Goal: Task Accomplishment & Management: Manage account settings

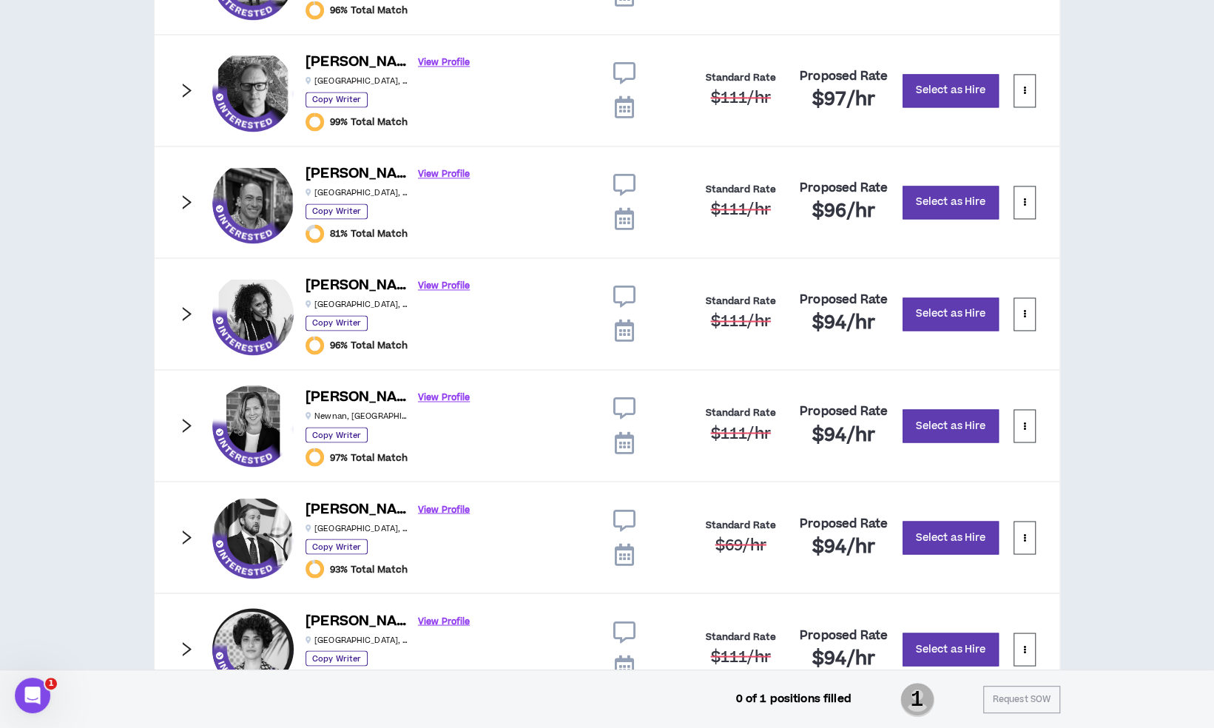
scroll to position [1436, 0]
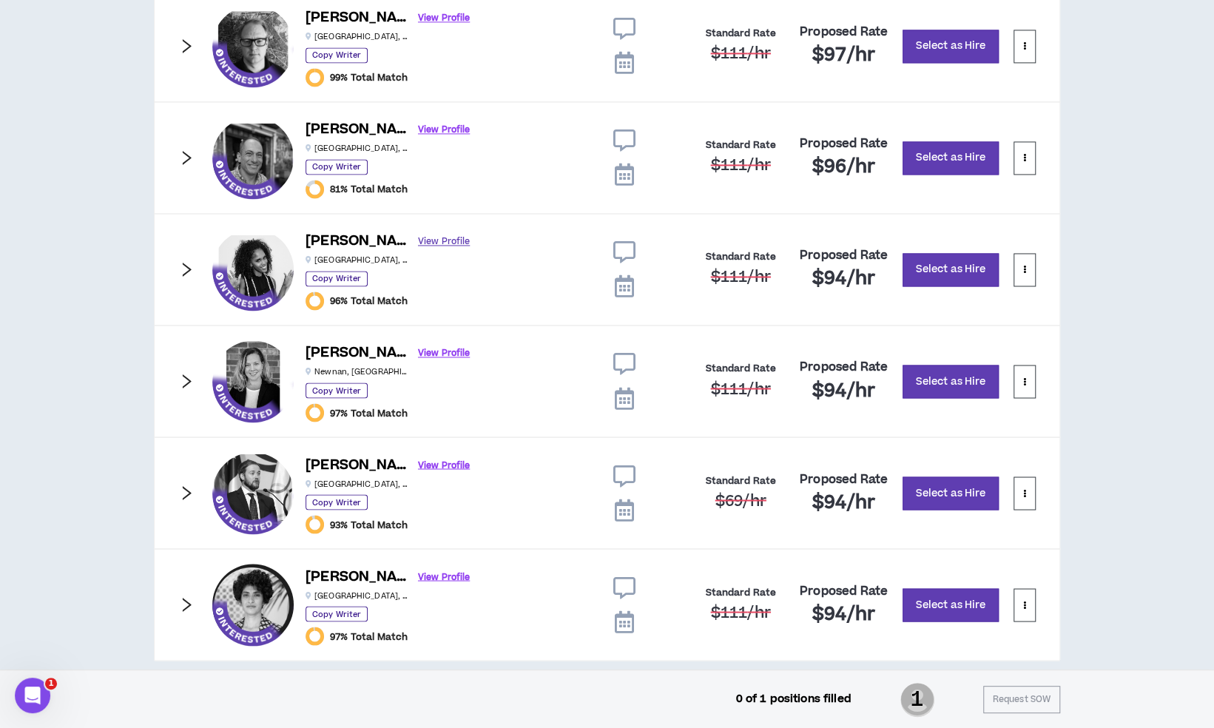
click at [422, 238] on link "View Profile" at bounding box center [444, 242] width 52 height 26
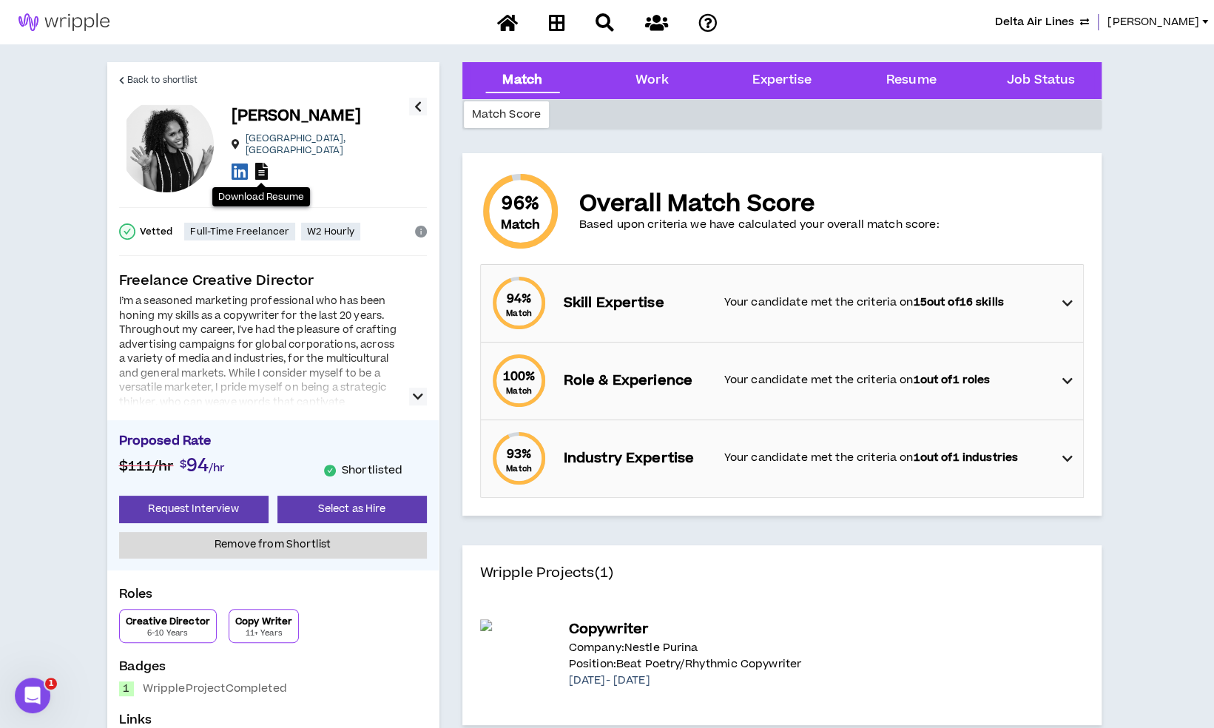
click at [258, 166] on icon at bounding box center [261, 171] width 13 height 17
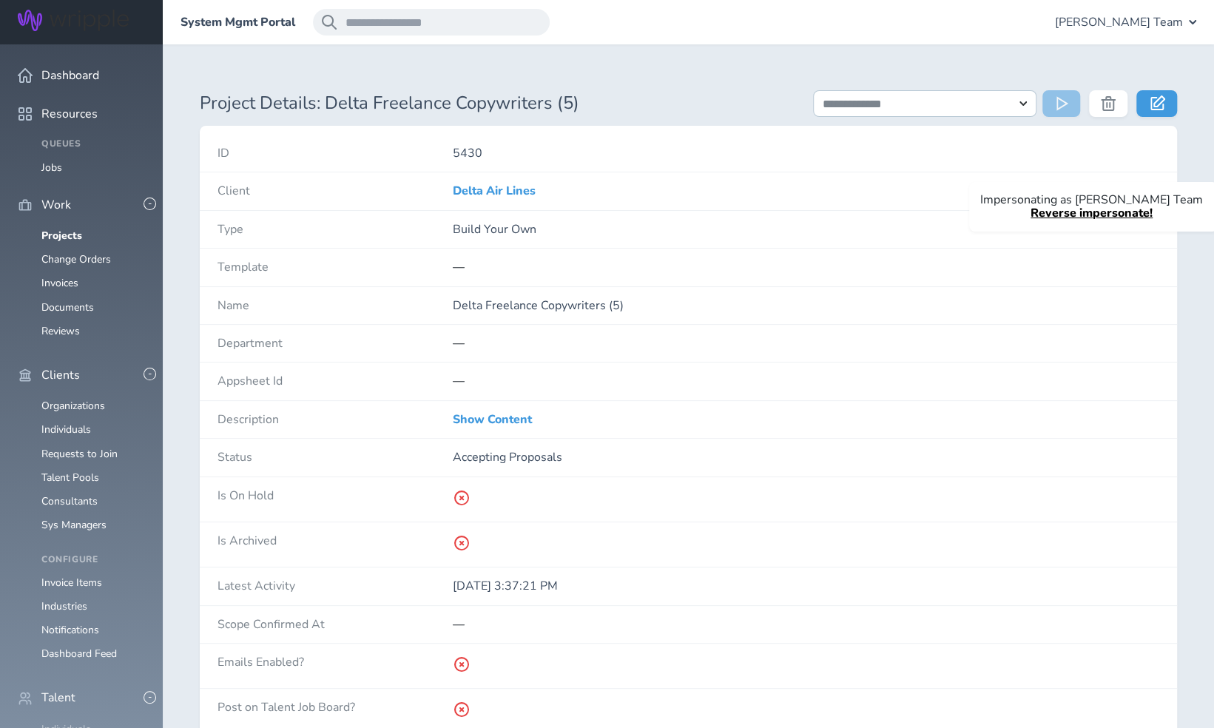
click at [78, 722] on link "Individuals" at bounding box center [66, 729] width 50 height 14
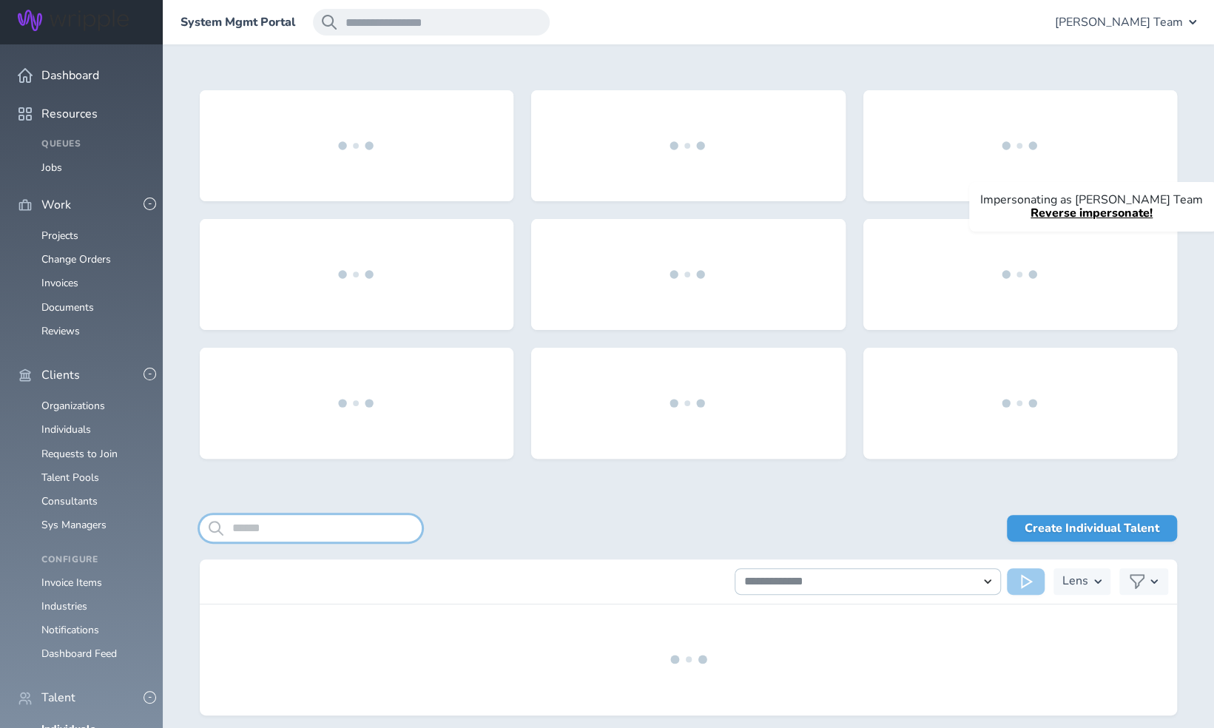
click at [309, 521] on input "search" at bounding box center [311, 528] width 222 height 27
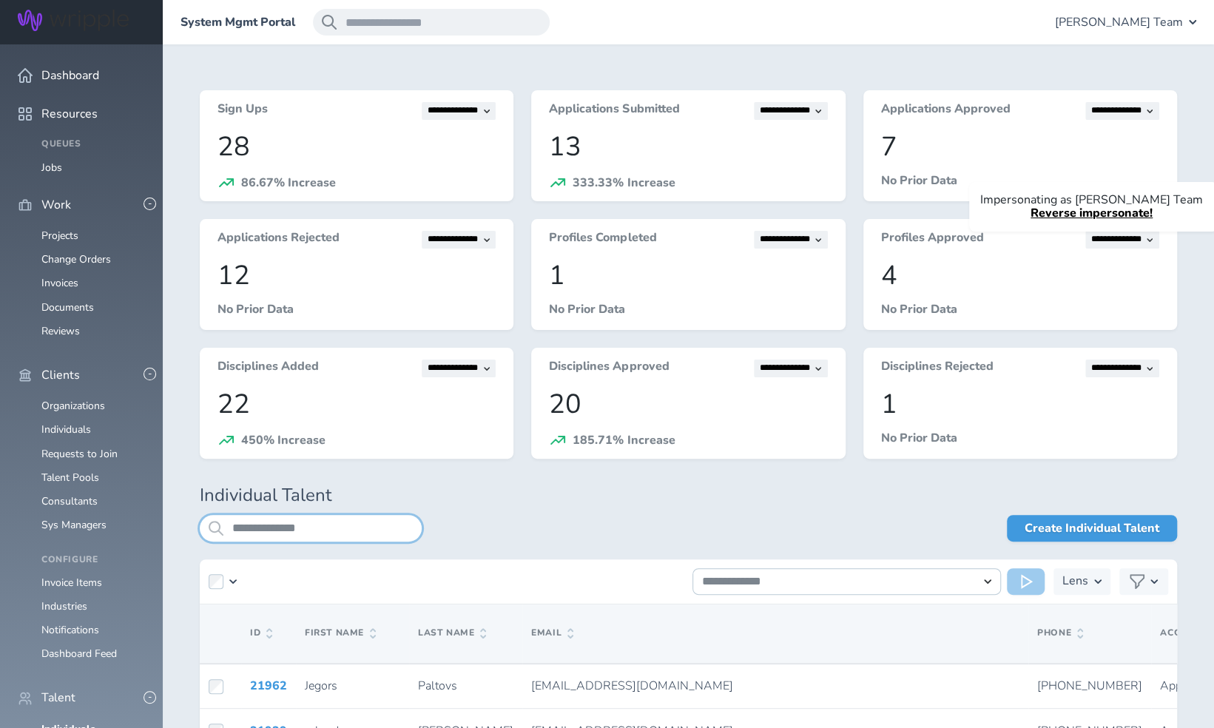
type input "**********"
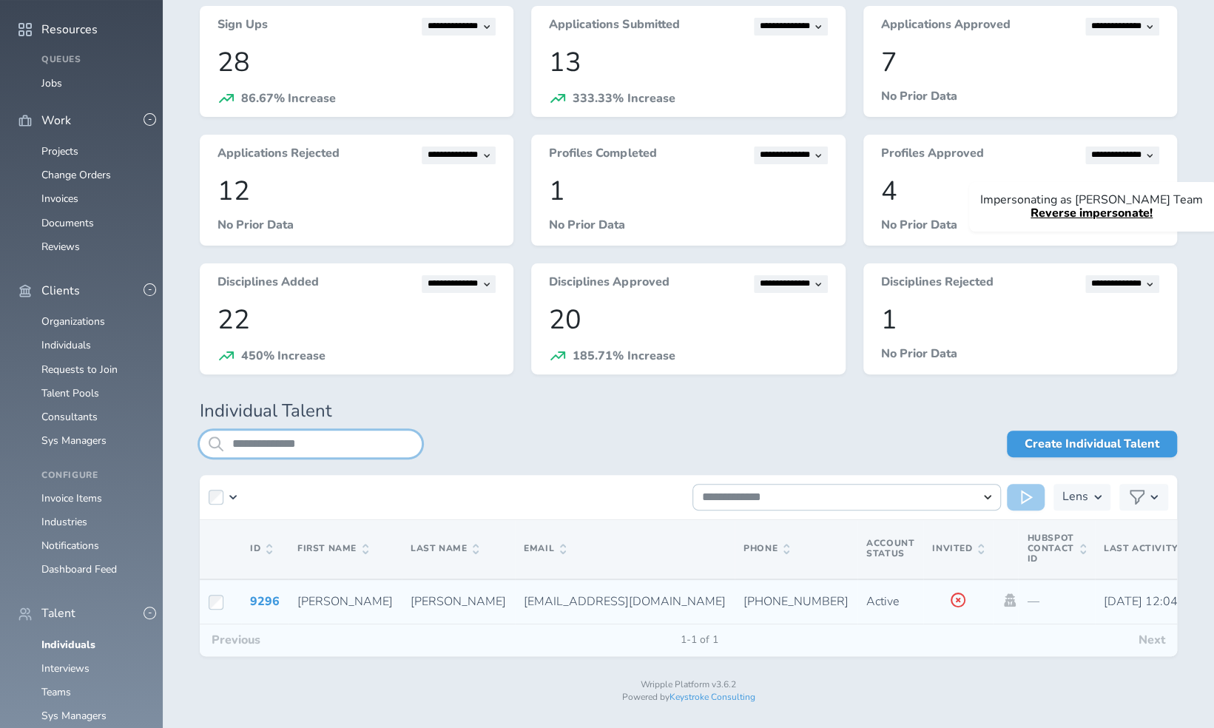
scroll to position [97, 0]
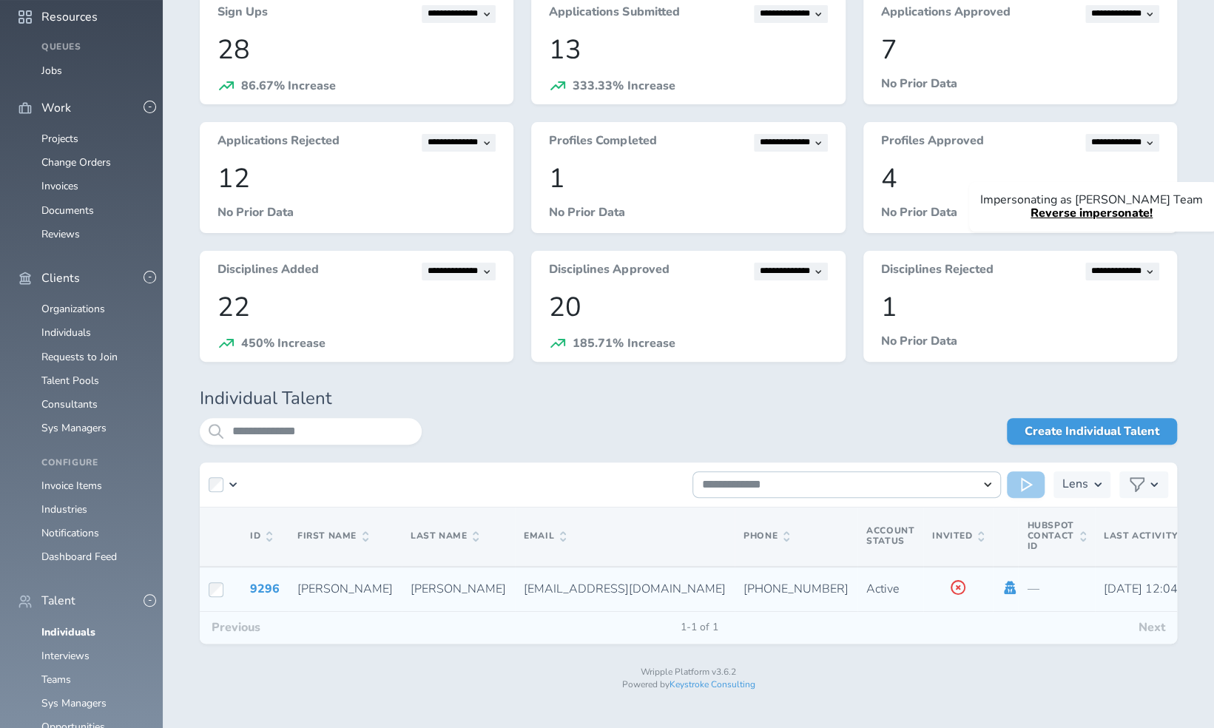
click at [1004, 584] on icon at bounding box center [1010, 587] width 12 height 13
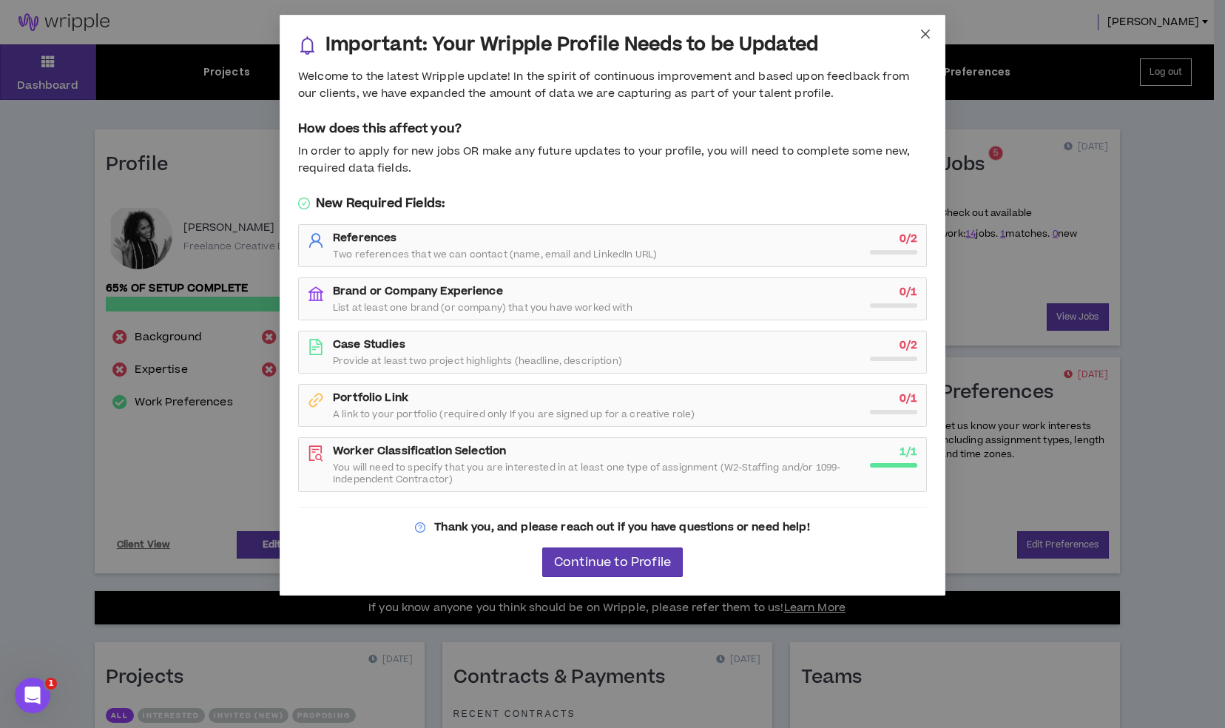
click at [927, 33] on icon "close" at bounding box center [925, 34] width 12 height 12
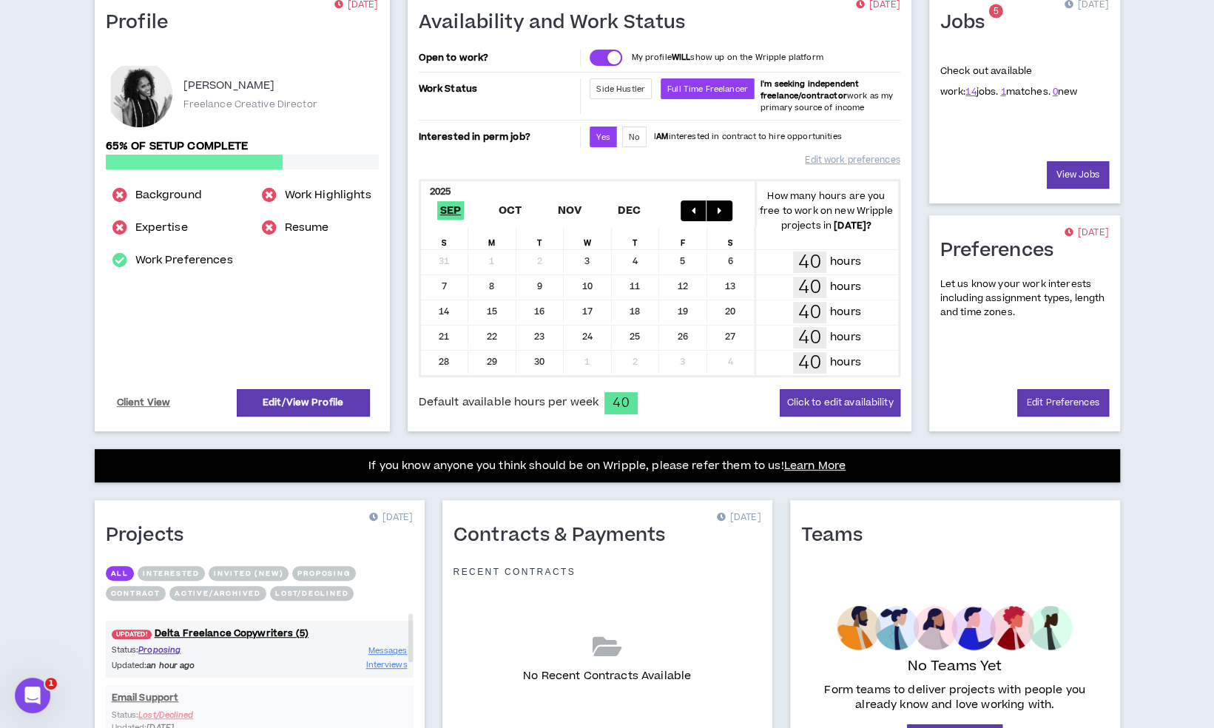
scroll to position [268, 0]
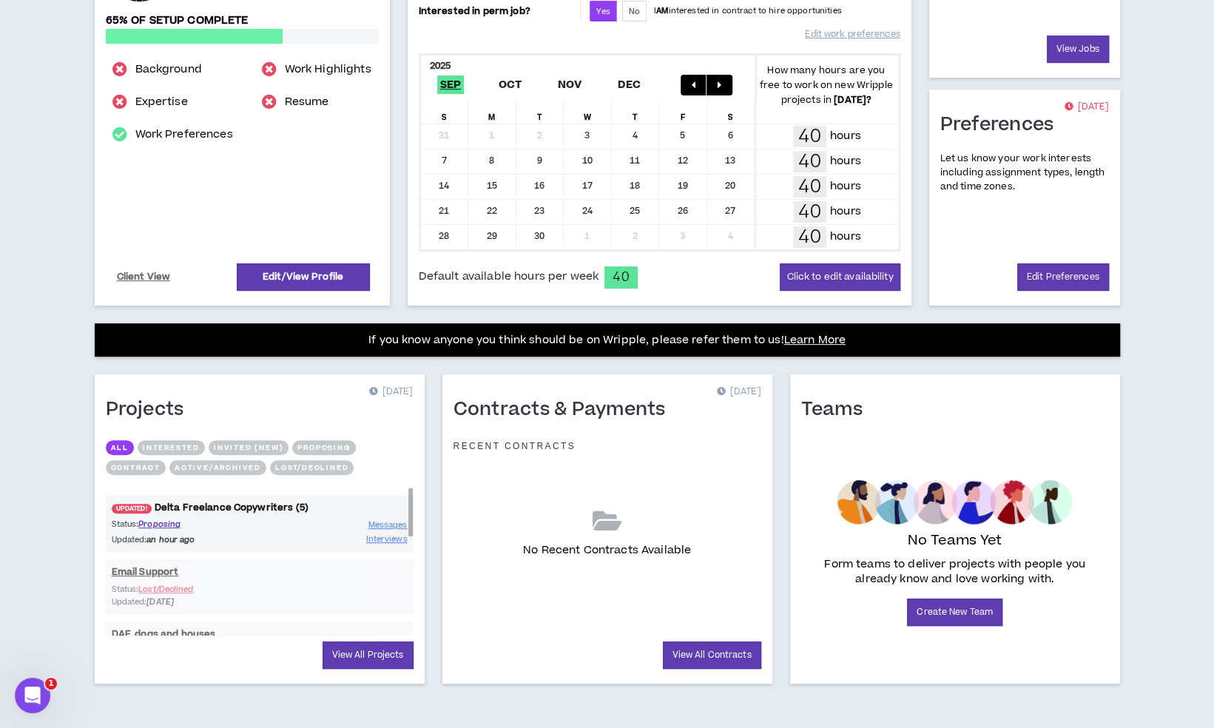
click at [196, 506] on link "UPDATED! Delta Freelance Copywriters (5)" at bounding box center [260, 508] width 308 height 14
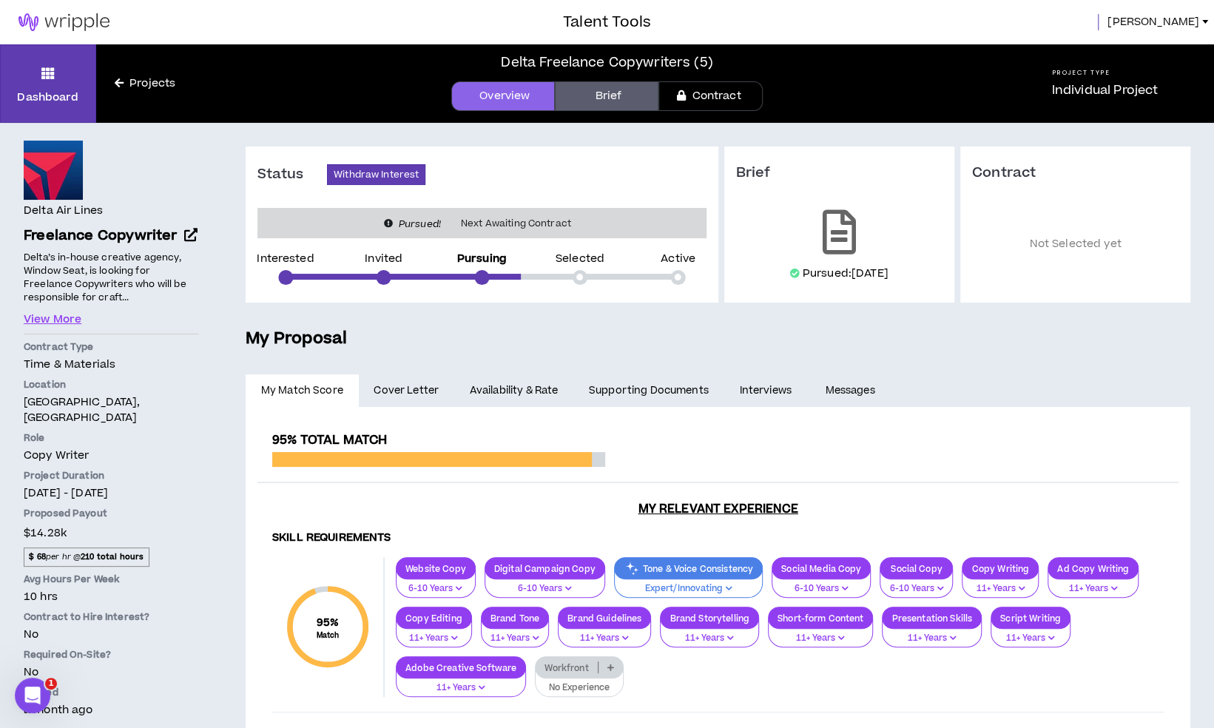
click at [1177, 18] on span "Camille" at bounding box center [1153, 22] width 92 height 16
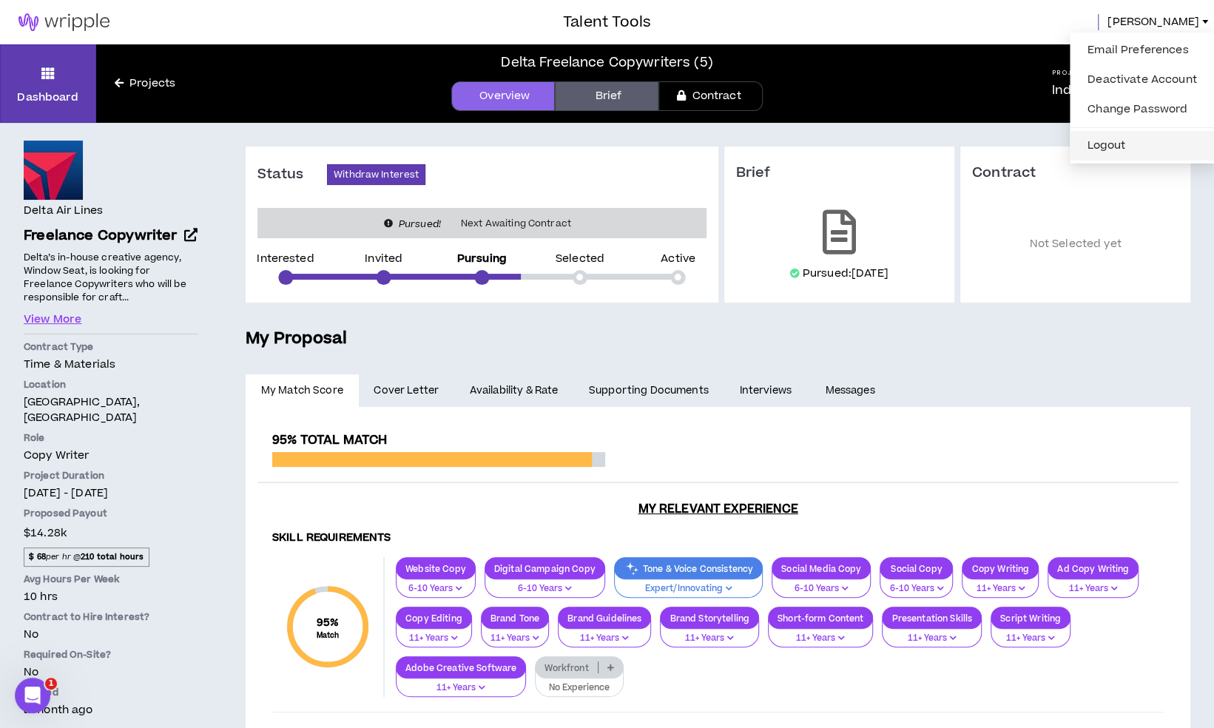
click at [1126, 155] on button "Logout" at bounding box center [1141, 146] width 127 height 22
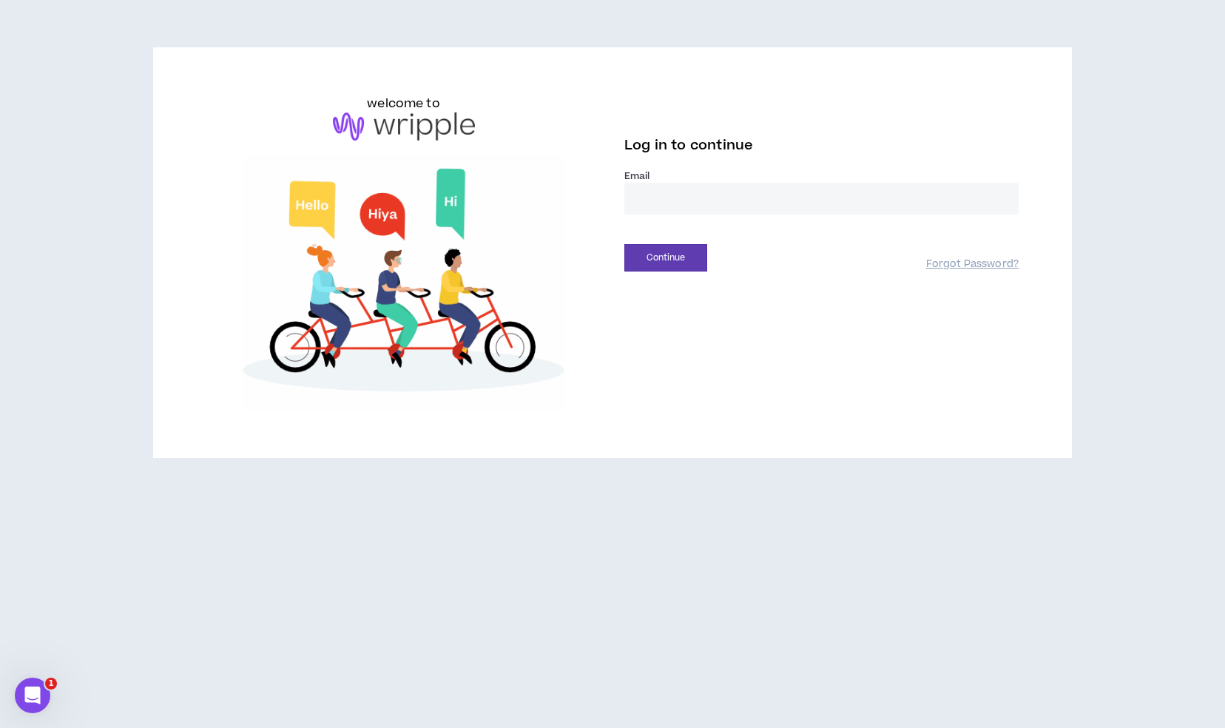
drag, startPoint x: 710, startPoint y: 201, endPoint x: 700, endPoint y: 209, distance: 12.1
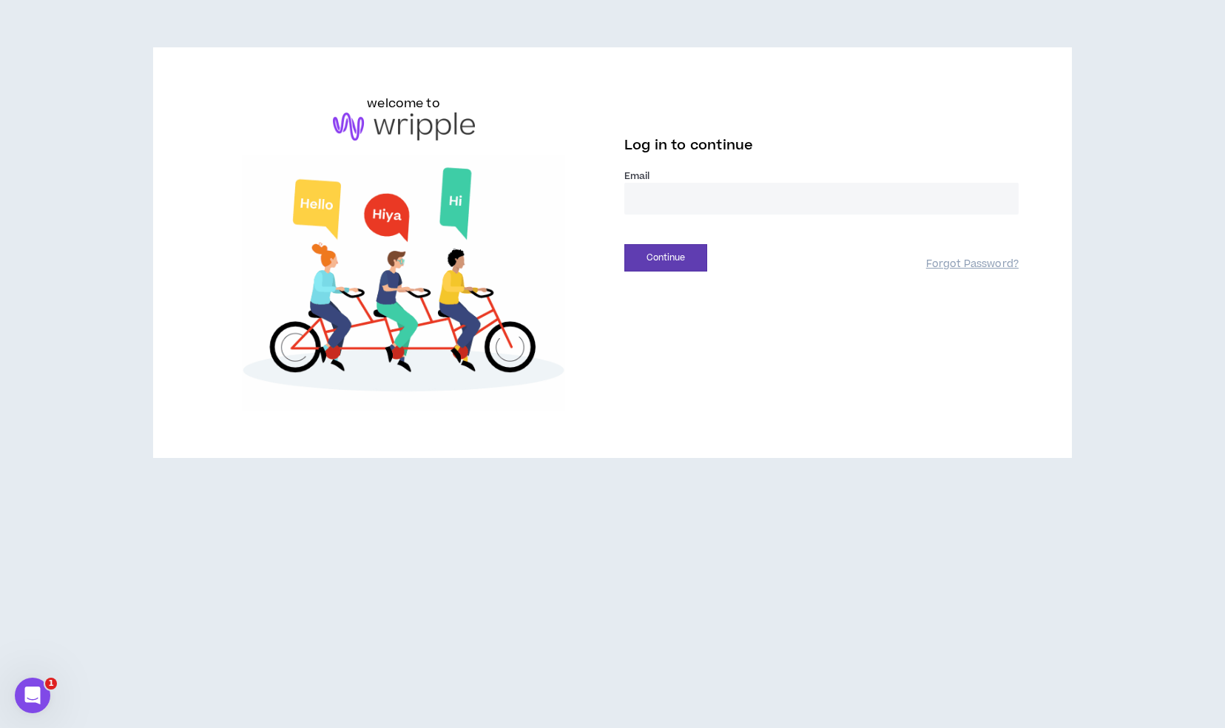
click at [710, 201] on input "email" at bounding box center [821, 199] width 394 height 32
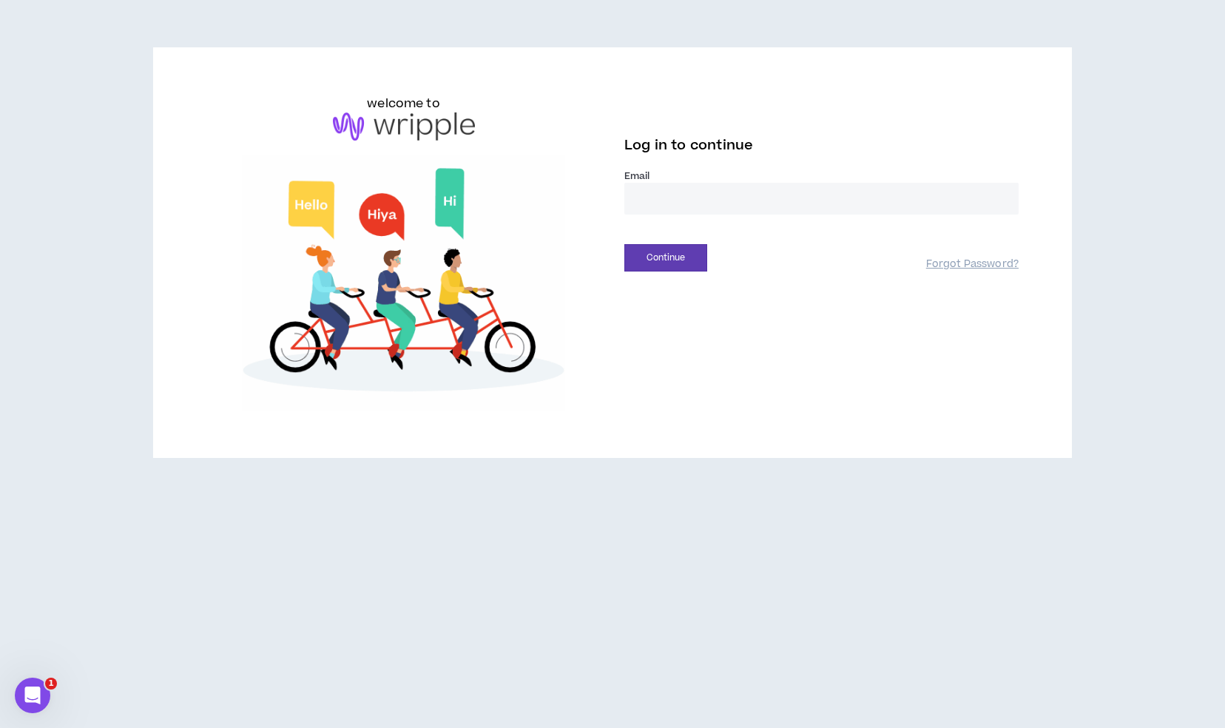
type input "**********"
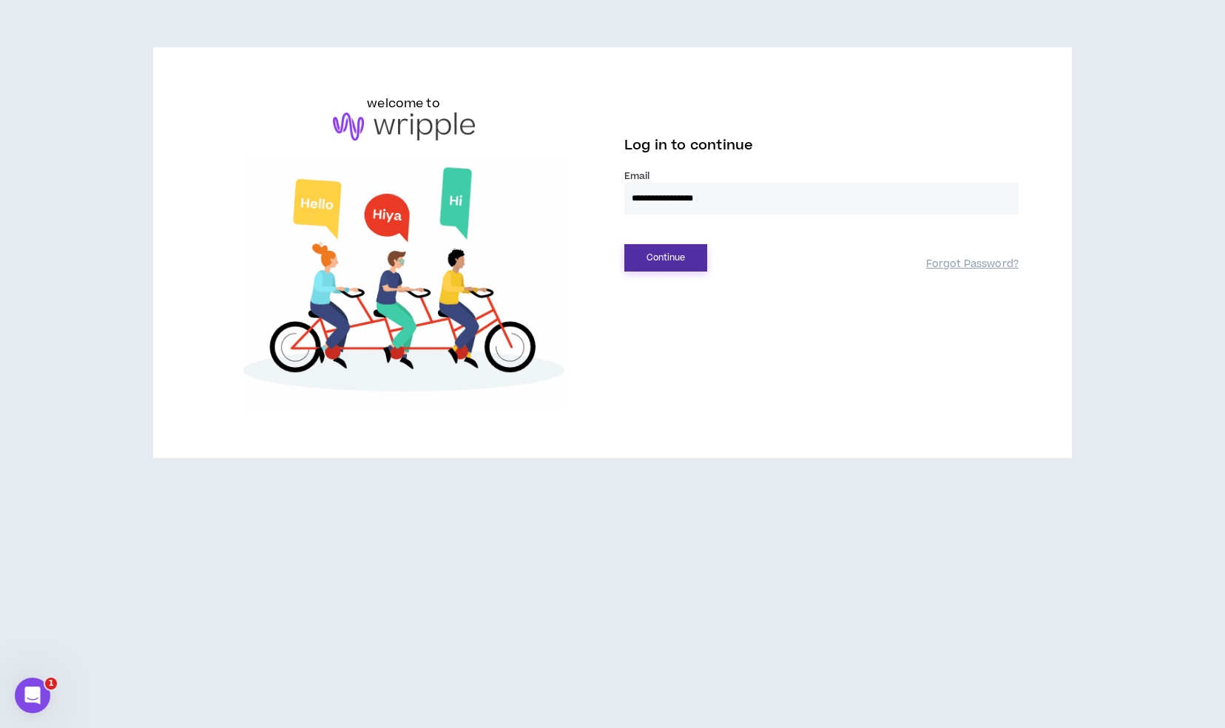
click at [686, 260] on button "Continue" at bounding box center [665, 257] width 83 height 27
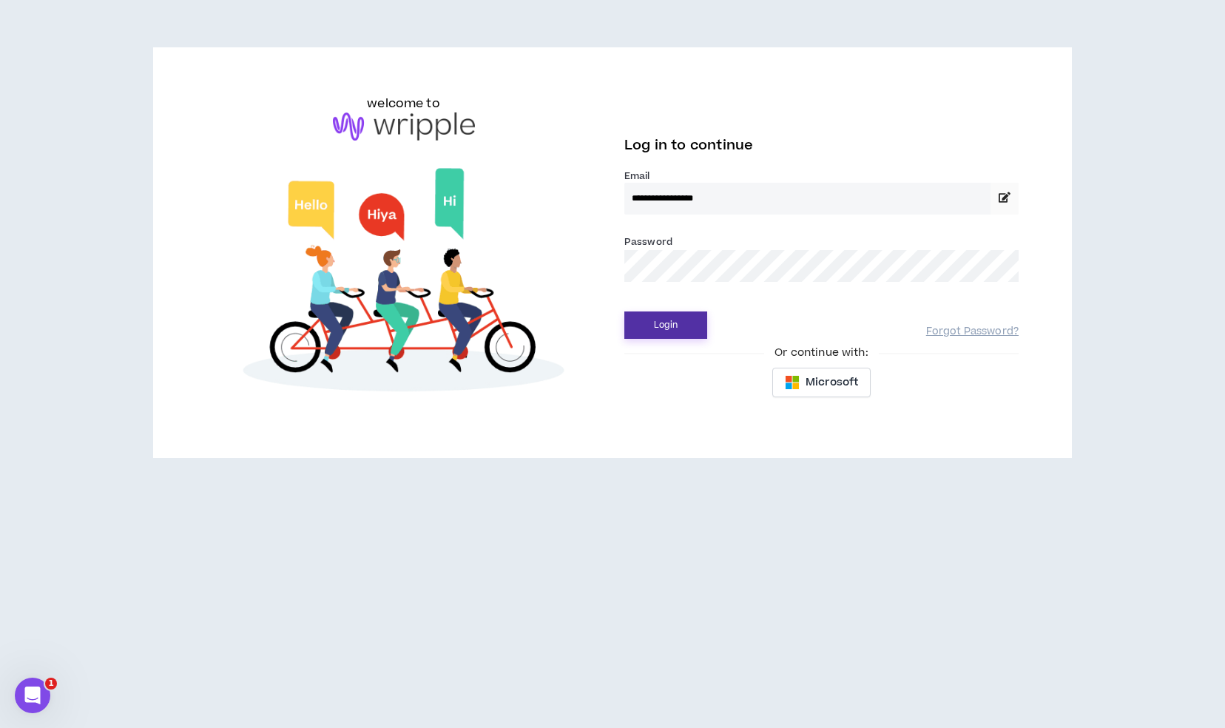
click at [679, 328] on button "Login" at bounding box center [665, 324] width 83 height 27
